Goal: Task Accomplishment & Management: Manage account settings

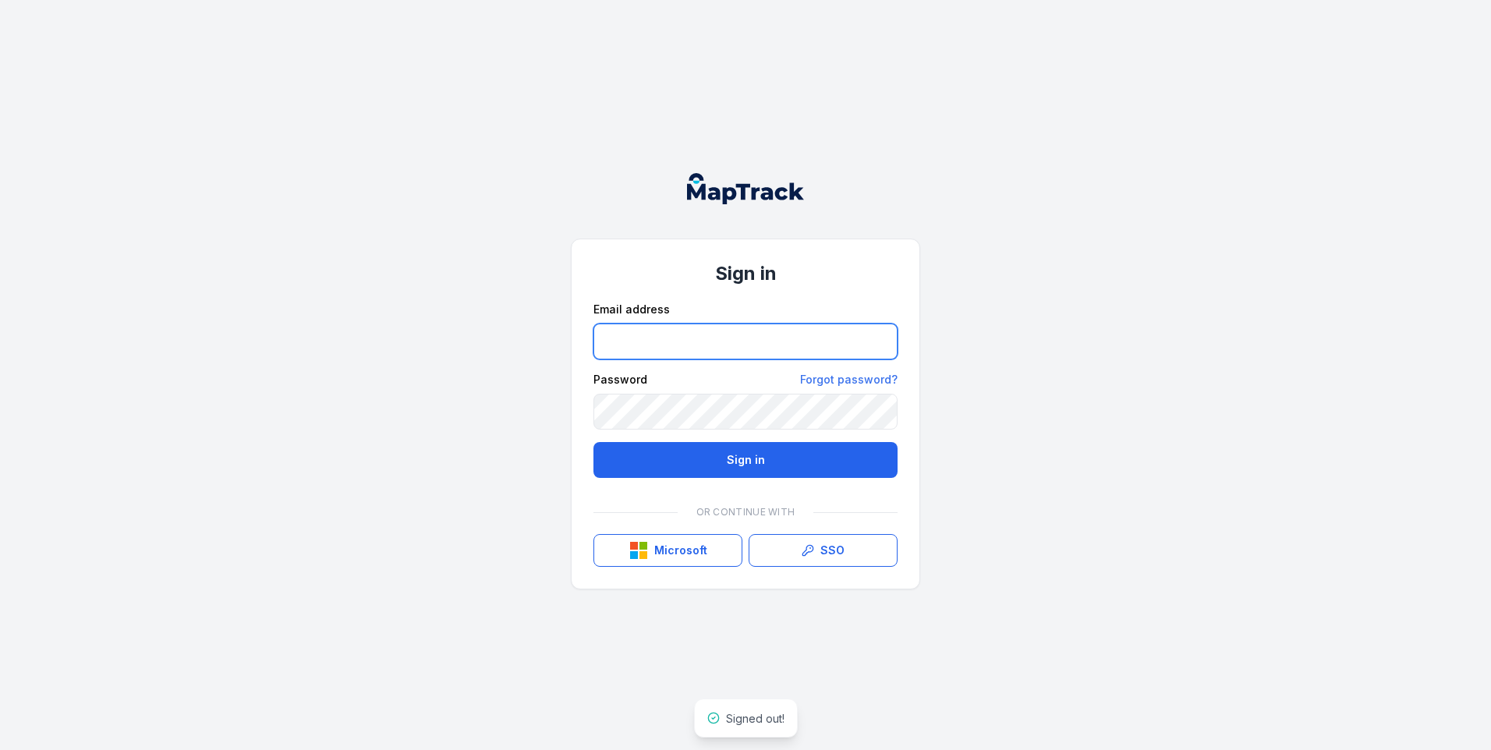
type input "**********"
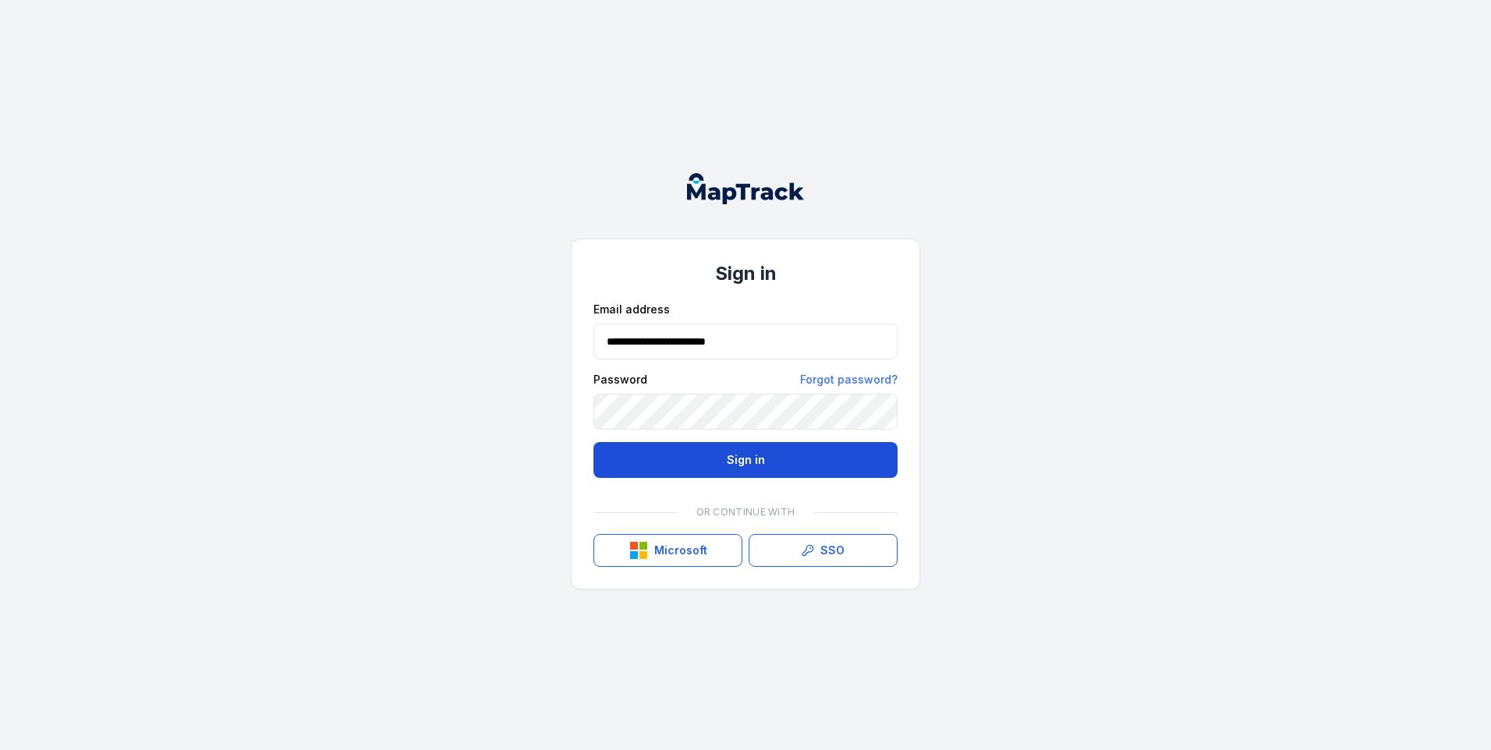
click at [735, 456] on button "Sign in" at bounding box center [746, 460] width 304 height 36
